Goal: Task Accomplishment & Management: Complete application form

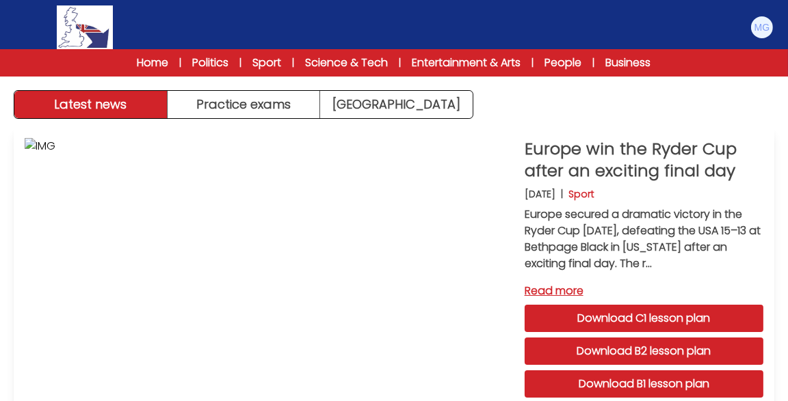
scroll to position [10, 0]
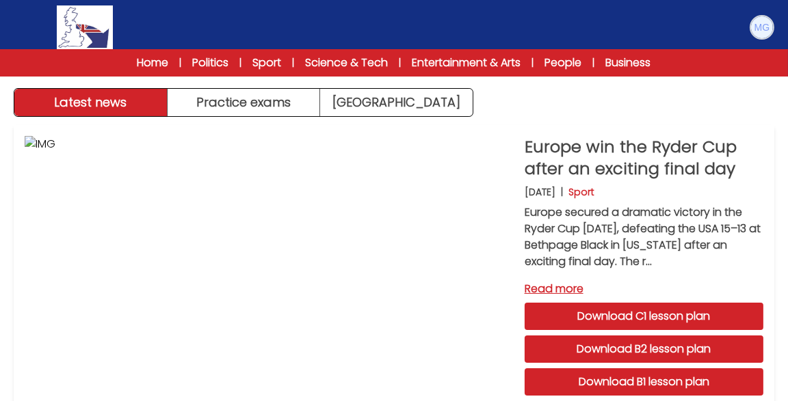
click at [764, 25] on img at bounding box center [762, 27] width 22 height 22
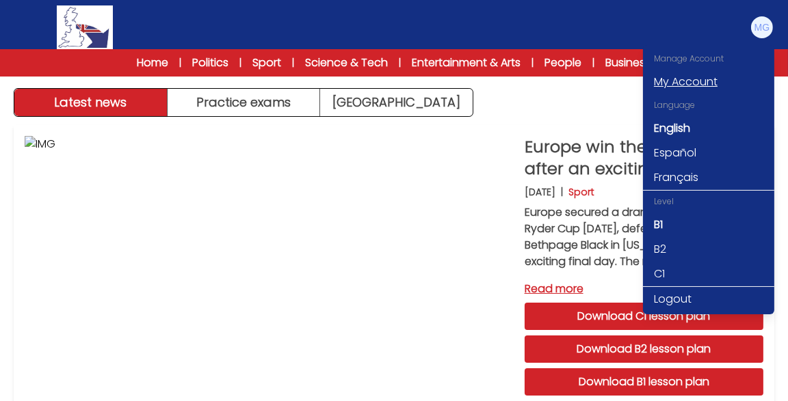
click at [712, 78] on link "My Account" at bounding box center [708, 82] width 131 height 25
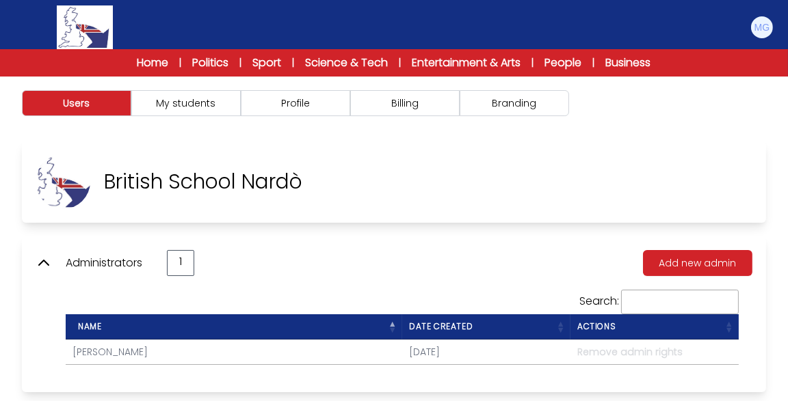
scroll to position [30, 0]
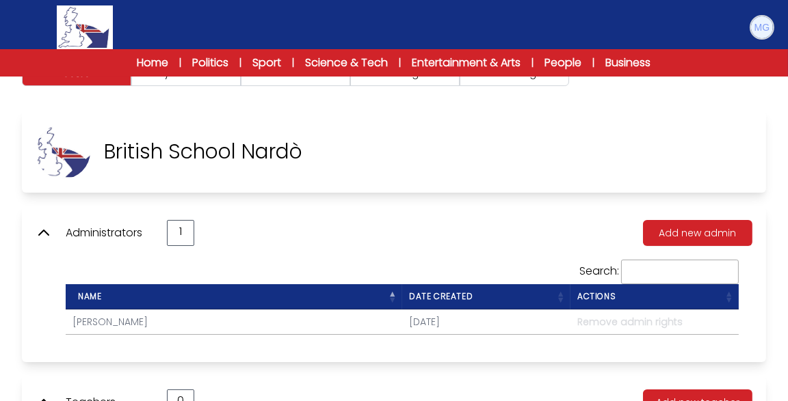
click at [761, 27] on img at bounding box center [762, 27] width 22 height 22
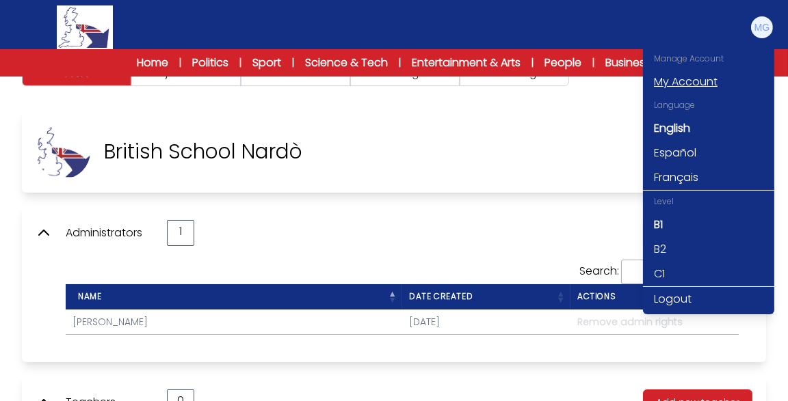
click at [702, 82] on link "My Account" at bounding box center [708, 82] width 131 height 25
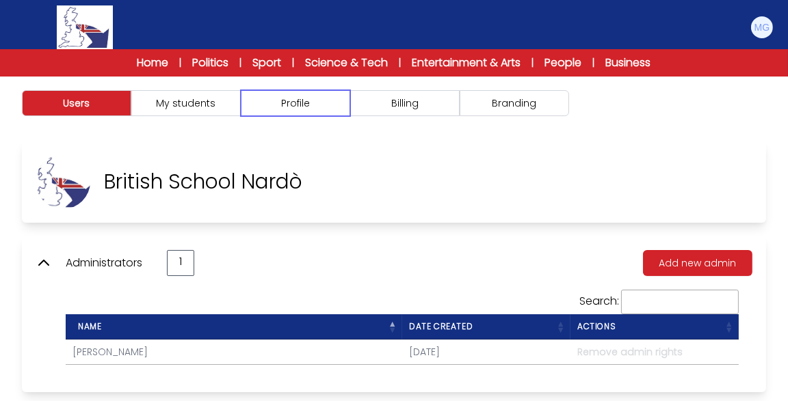
click at [289, 100] on button "Profile" at bounding box center [295, 103] width 109 height 26
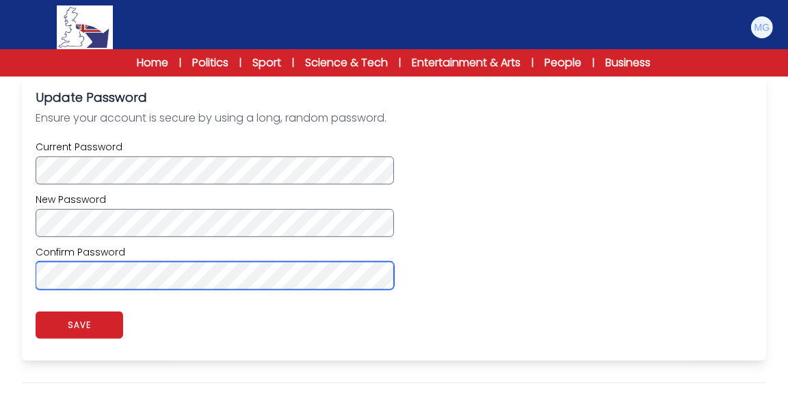
scroll to position [777, 0]
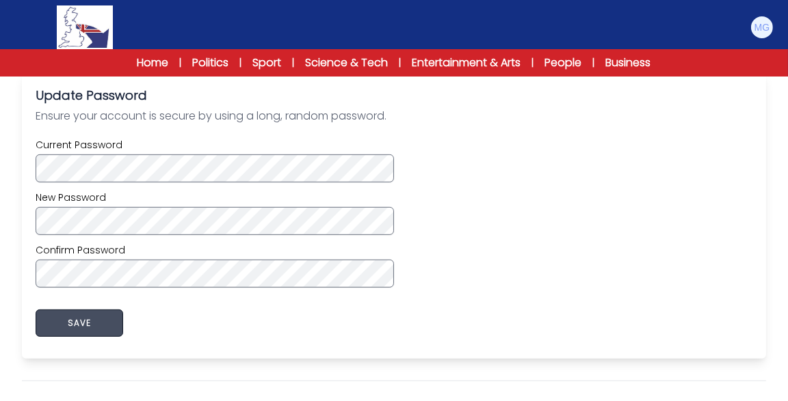
click at [88, 318] on button "SAVE" at bounding box center [80, 323] width 88 height 27
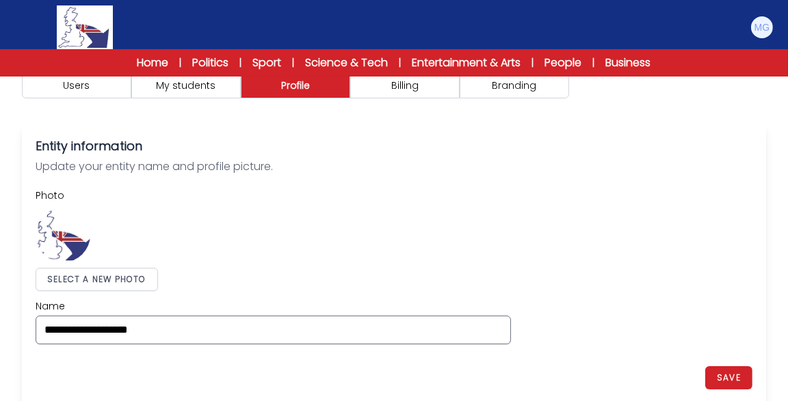
scroll to position [0, 0]
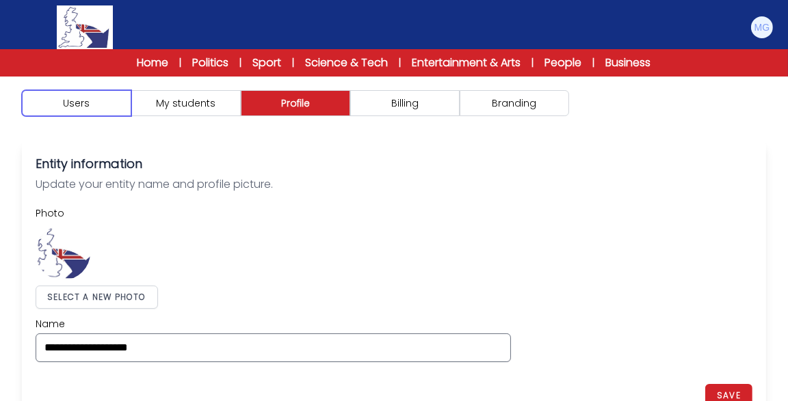
click at [85, 97] on button "Users" at bounding box center [76, 103] width 109 height 26
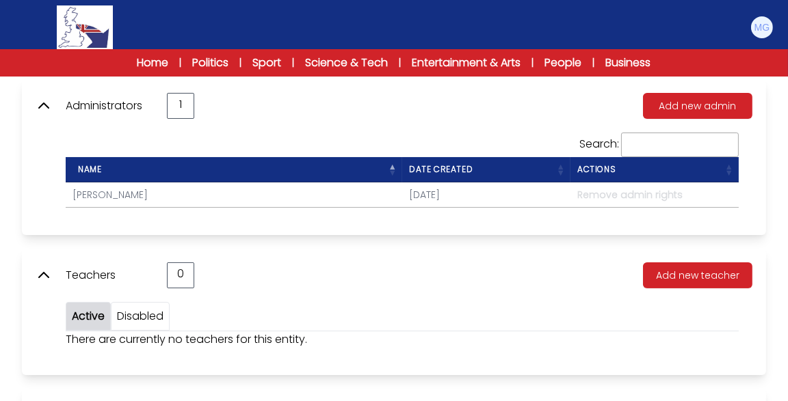
scroll to position [211, 0]
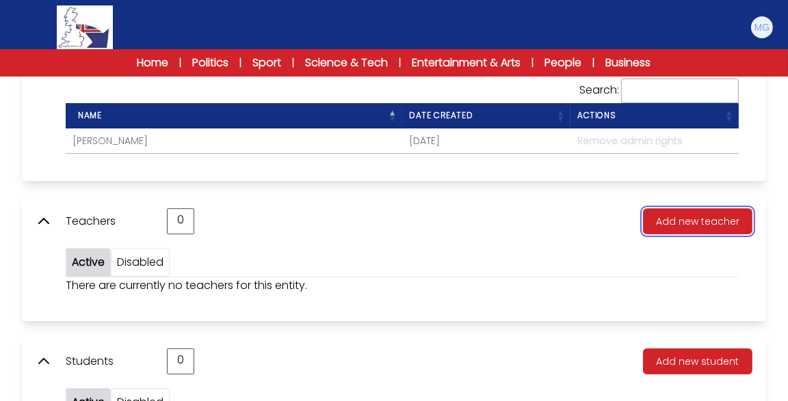
click at [681, 219] on button "Add new teacher" at bounding box center [697, 222] width 109 height 26
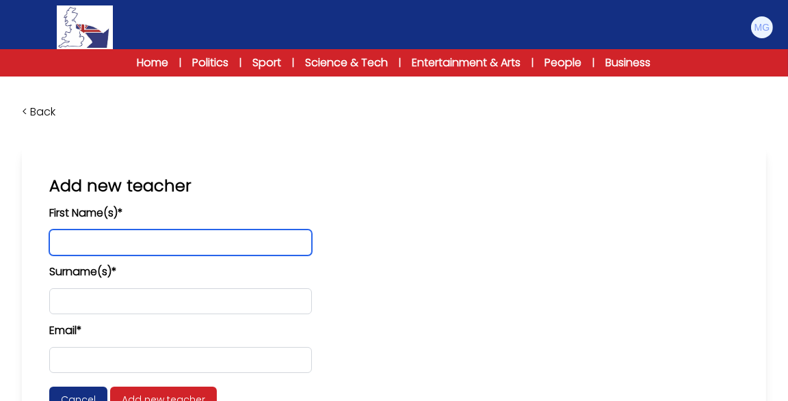
click at [299, 244] on input "text" at bounding box center [180, 243] width 263 height 26
type input "****"
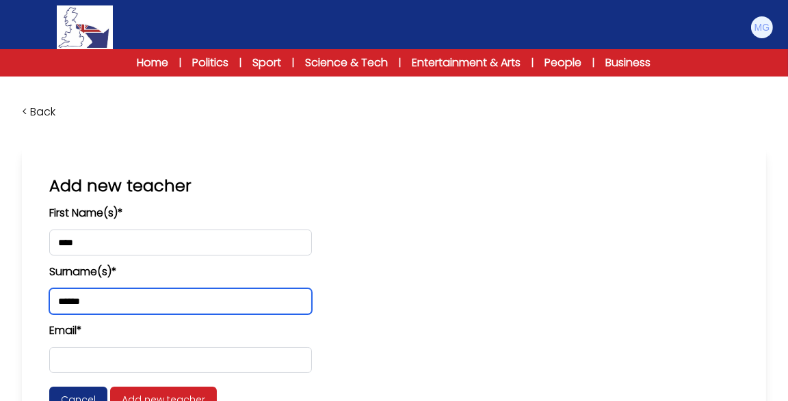
type input "******"
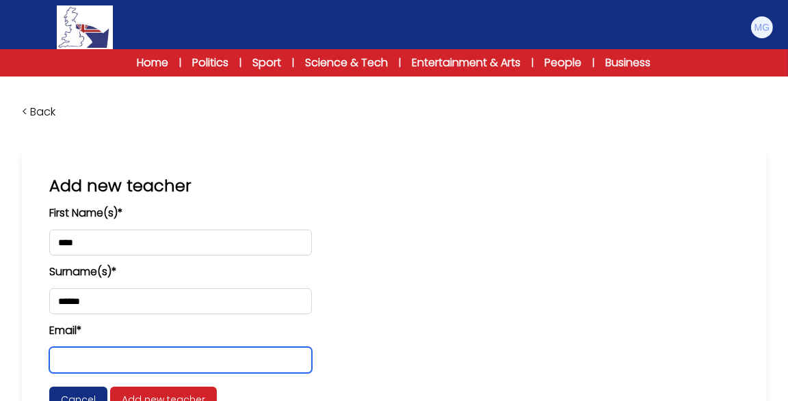
click at [243, 360] on input "email" at bounding box center [180, 360] width 263 height 26
type input "**********"
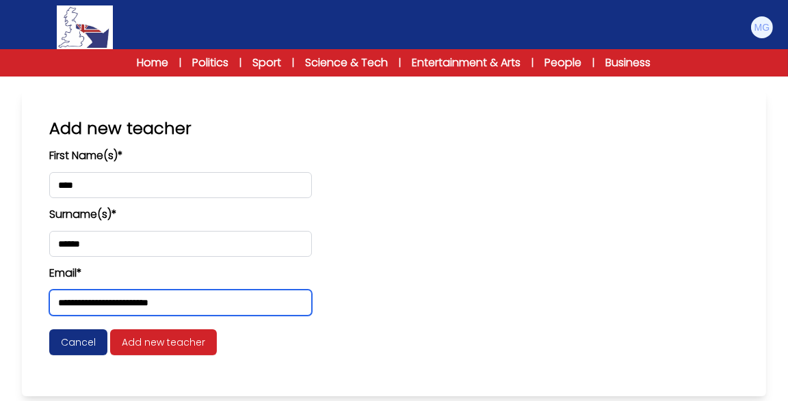
scroll to position [77, 0]
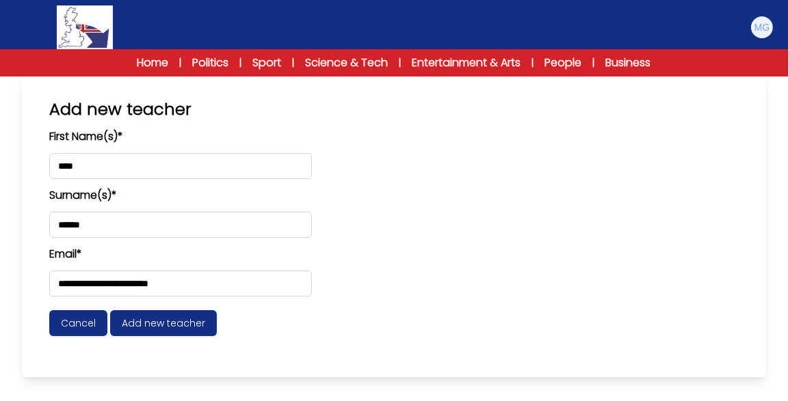
click at [191, 323] on span "Add new teacher" at bounding box center [163, 323] width 107 height 26
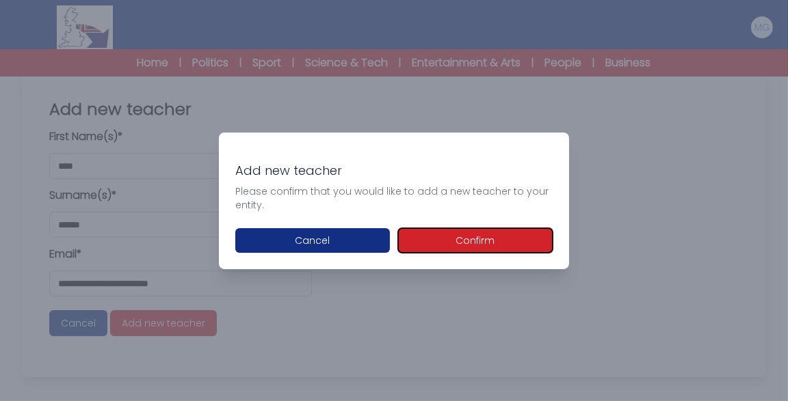
click at [485, 236] on button "Confirm" at bounding box center [475, 240] width 155 height 25
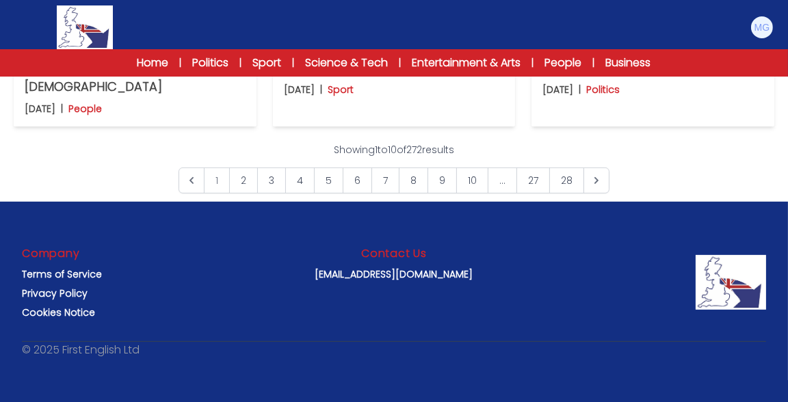
scroll to position [782, 0]
